Goal: Task Accomplishment & Management: Manage account settings

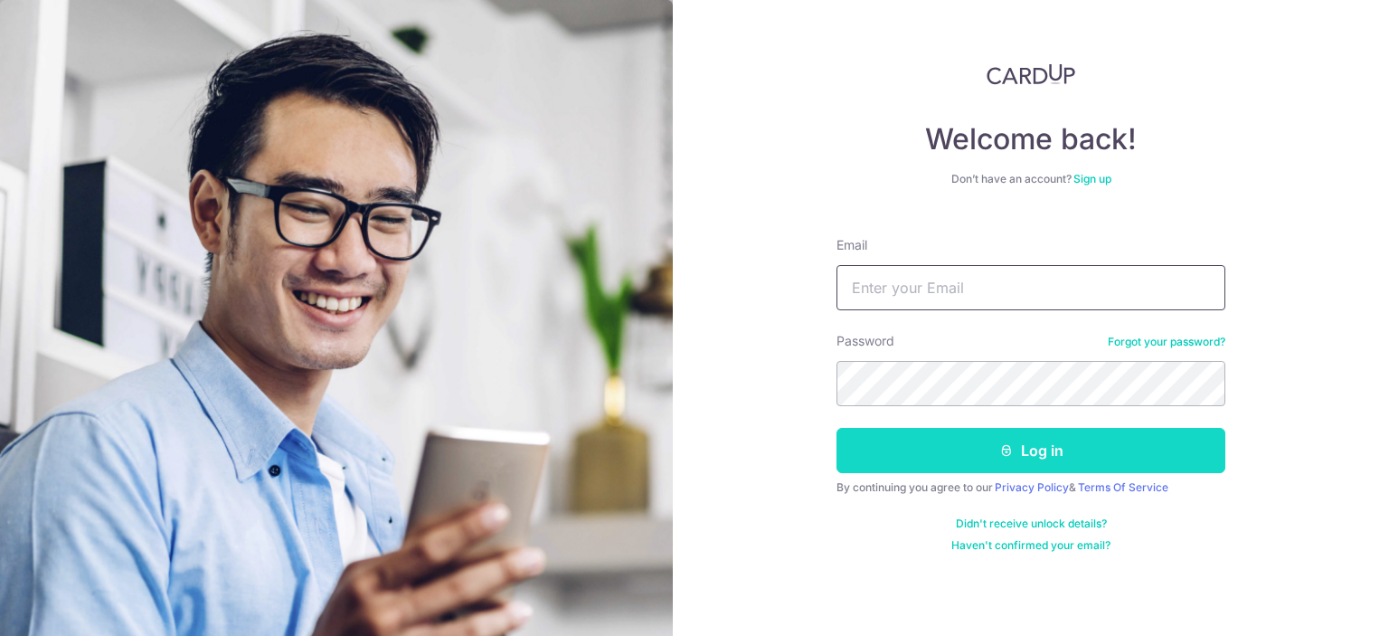
type input "[EMAIL_ADDRESS][DOMAIN_NAME]"
click at [946, 450] on button "Log in" at bounding box center [1030, 450] width 389 height 45
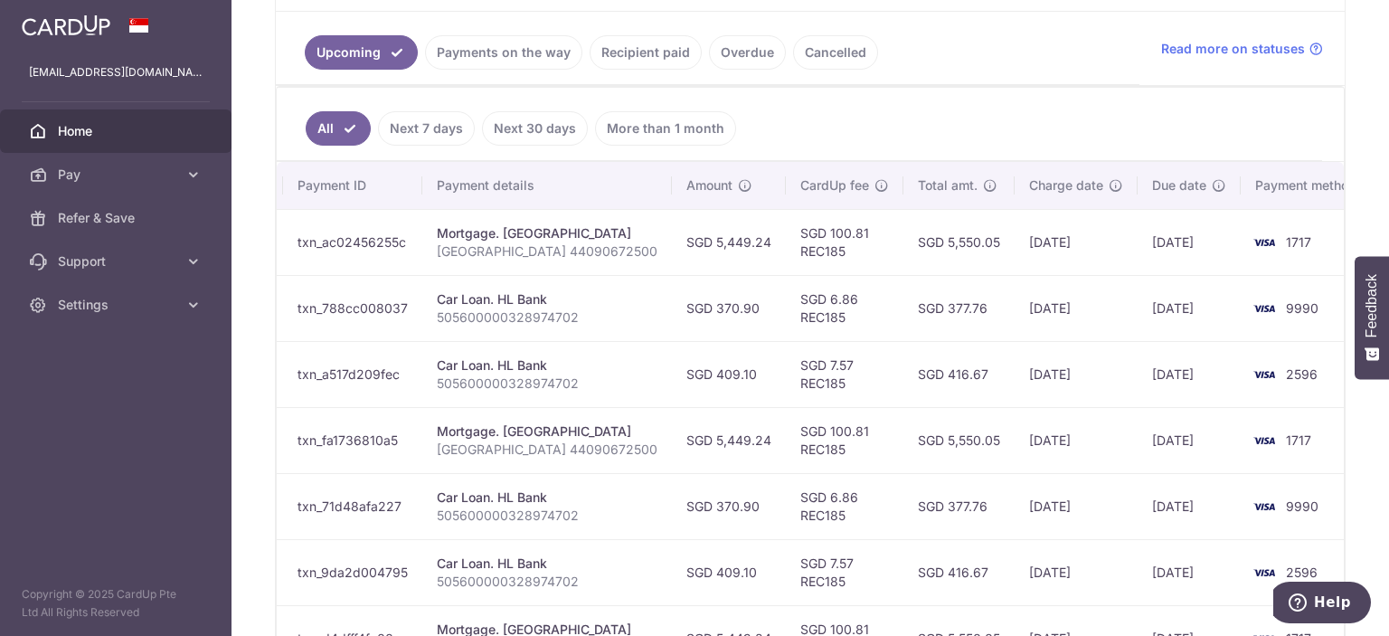
scroll to position [0, 282]
